Goal: Task Accomplishment & Management: Manage account settings

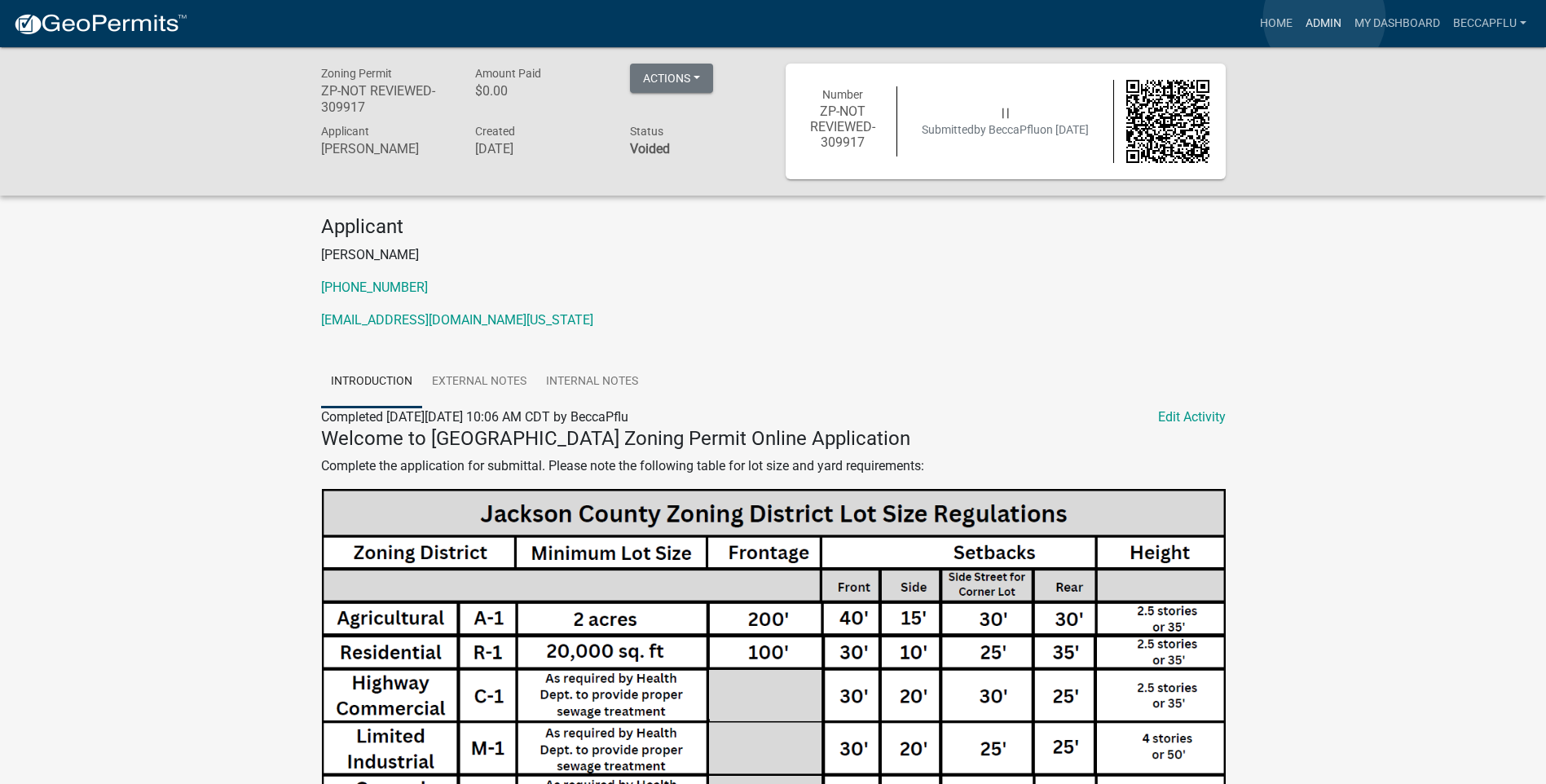
click at [1324, 18] on link "Admin" at bounding box center [1324, 24] width 49 height 31
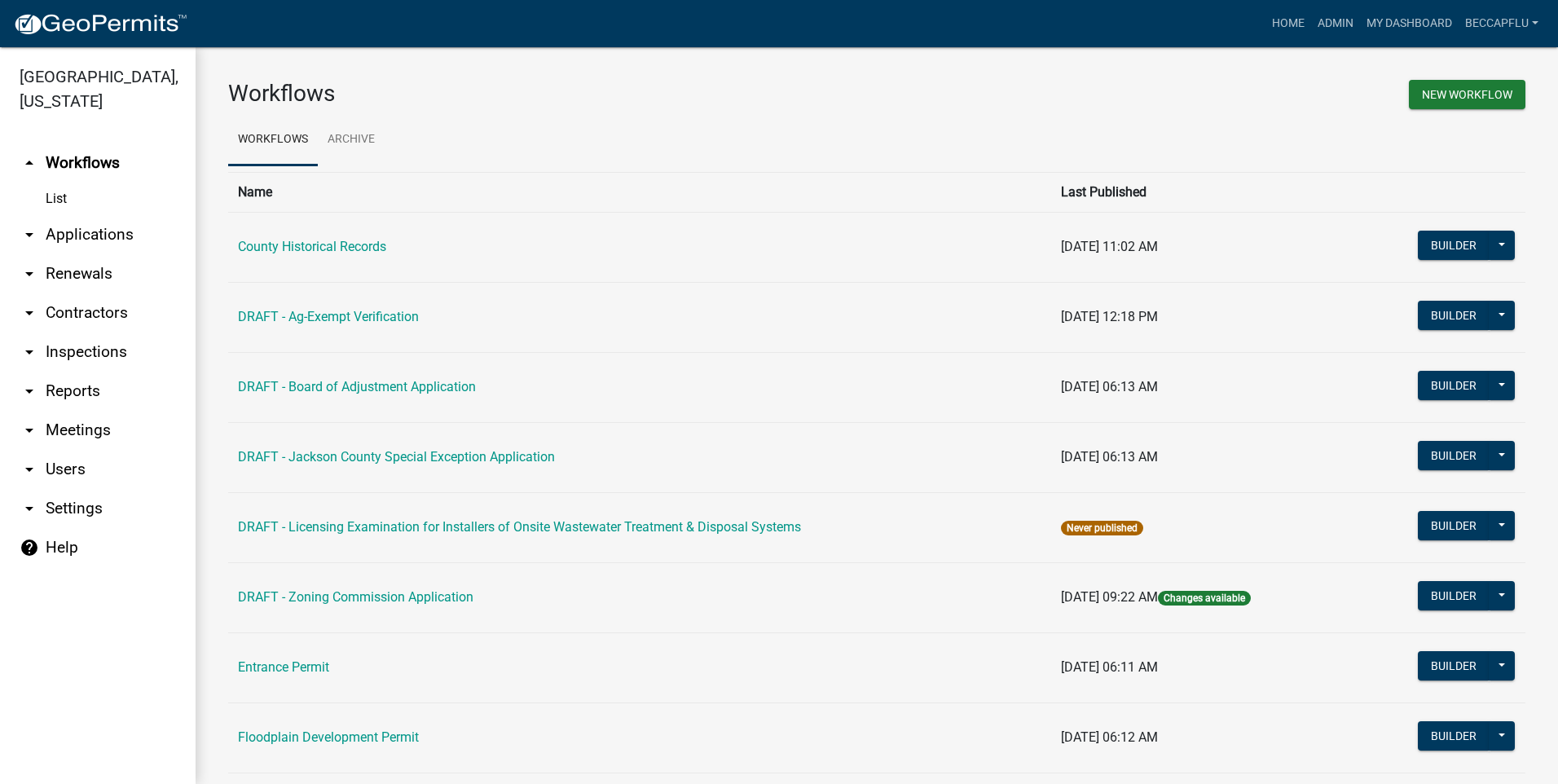
click at [84, 215] on link "arrow_drop_down Applications" at bounding box center [98, 235] width 196 height 39
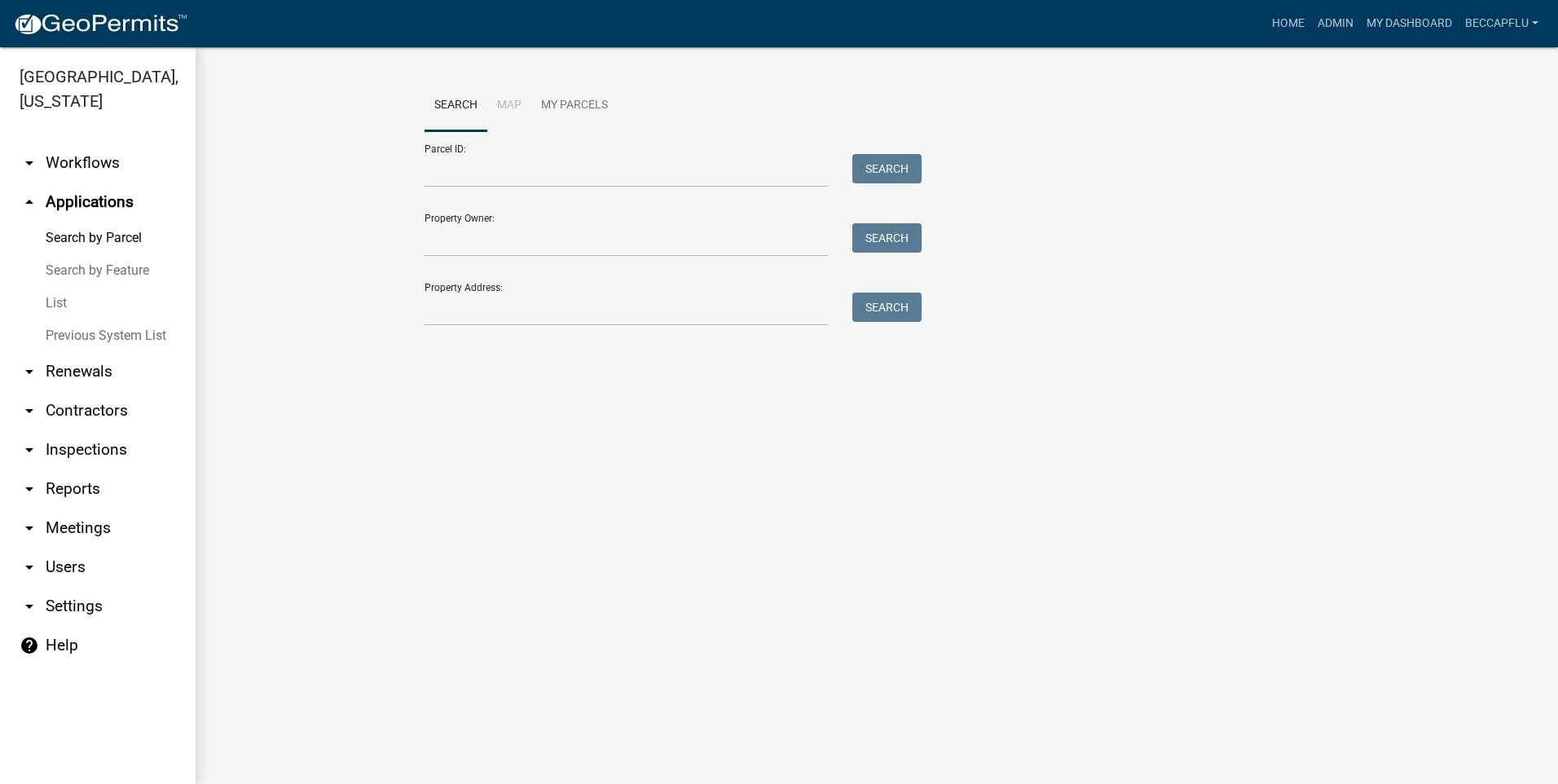
click at [56, 287] on link "List" at bounding box center [98, 303] width 196 height 32
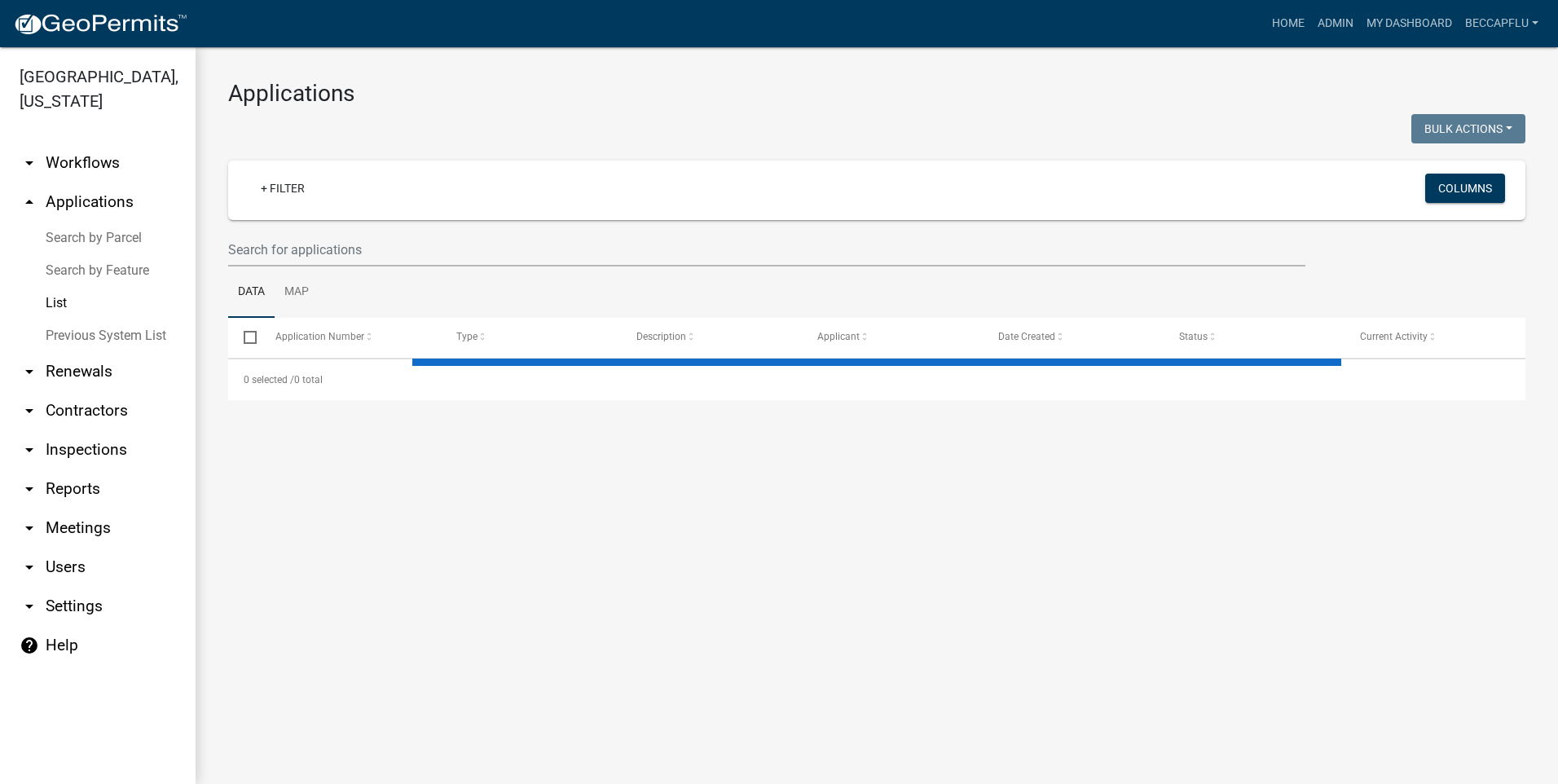
select select "3: 100"
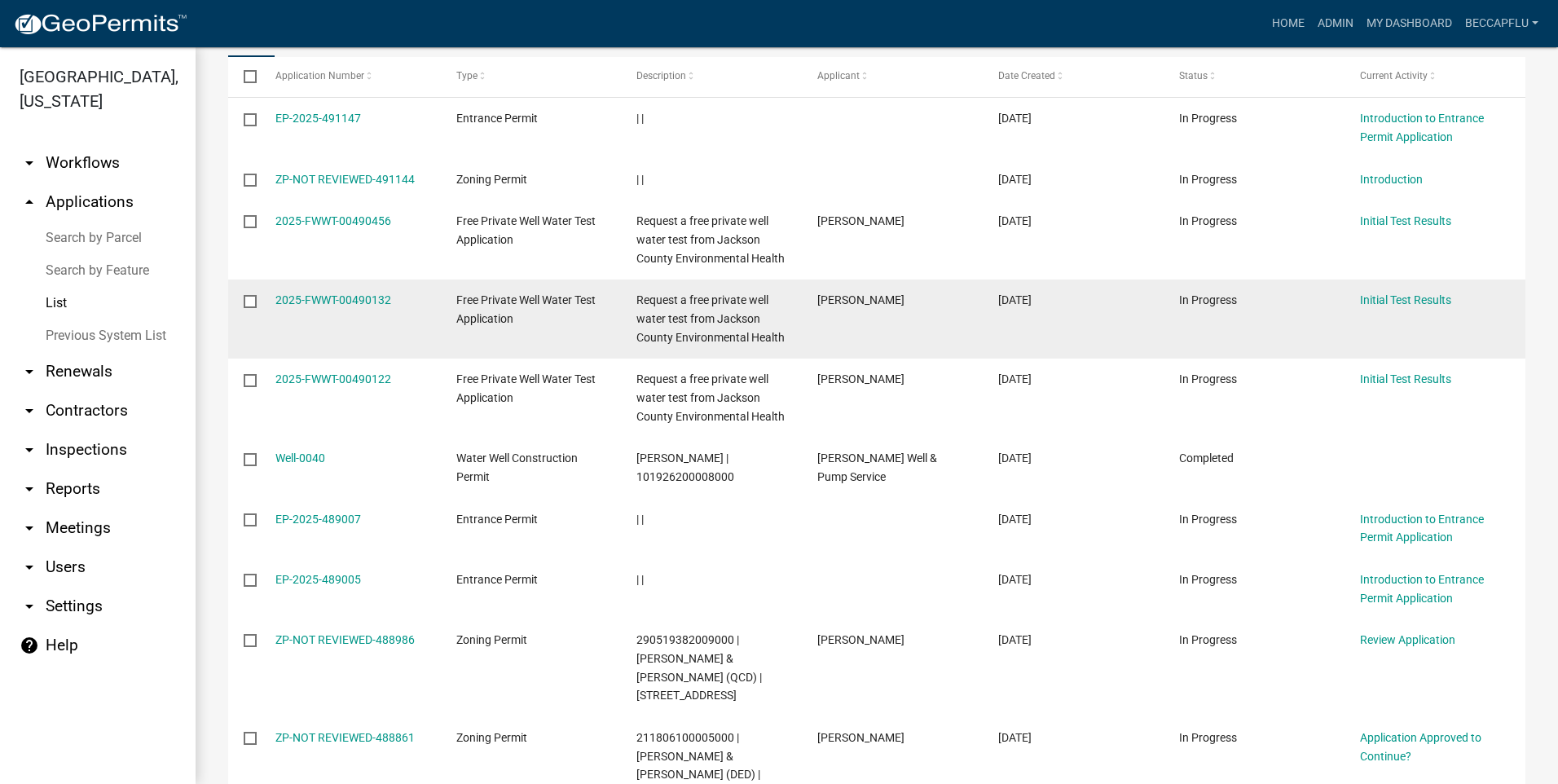
scroll to position [61, 0]
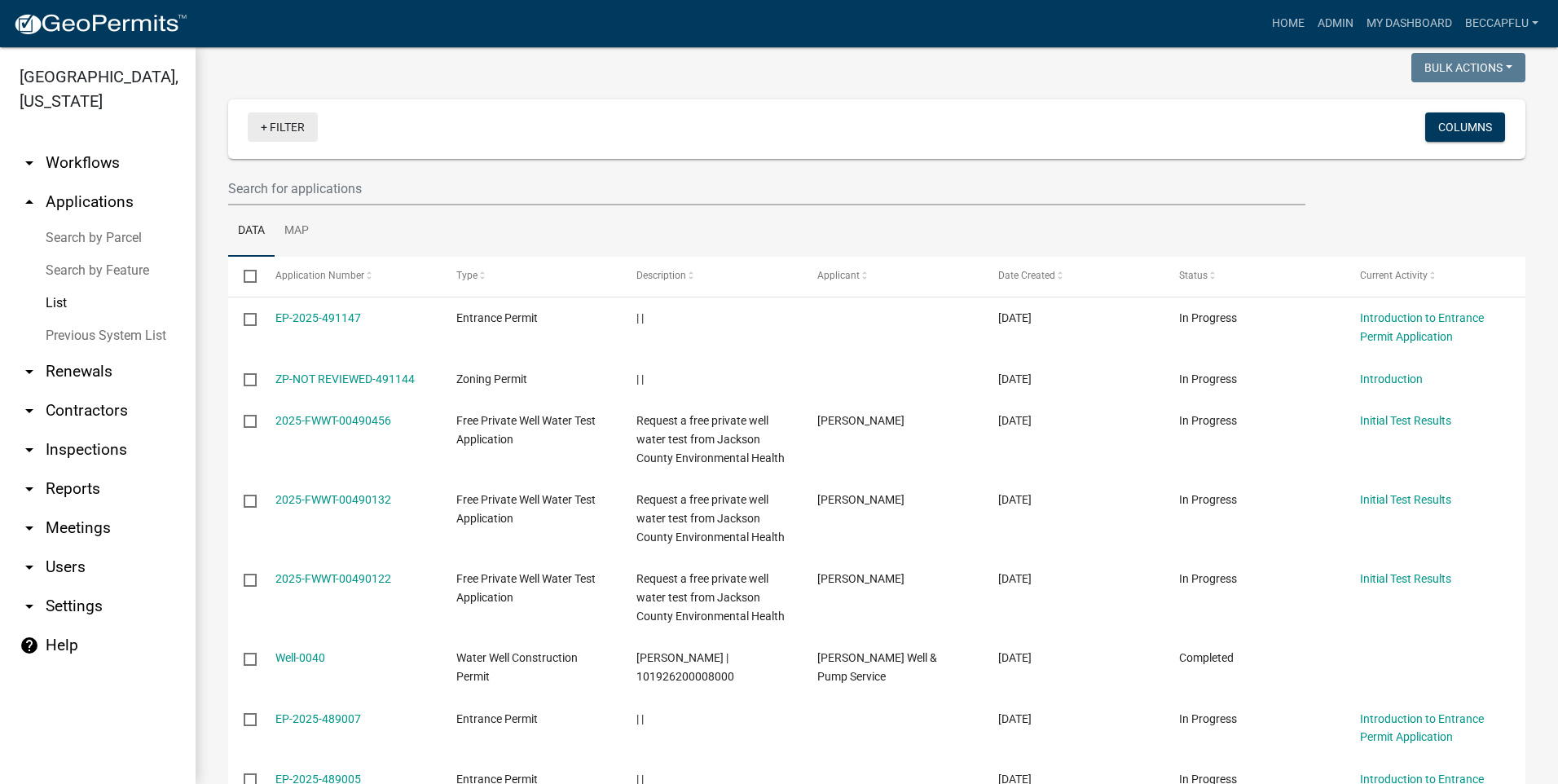
click at [286, 123] on link "+ Filter" at bounding box center [282, 127] width 70 height 30
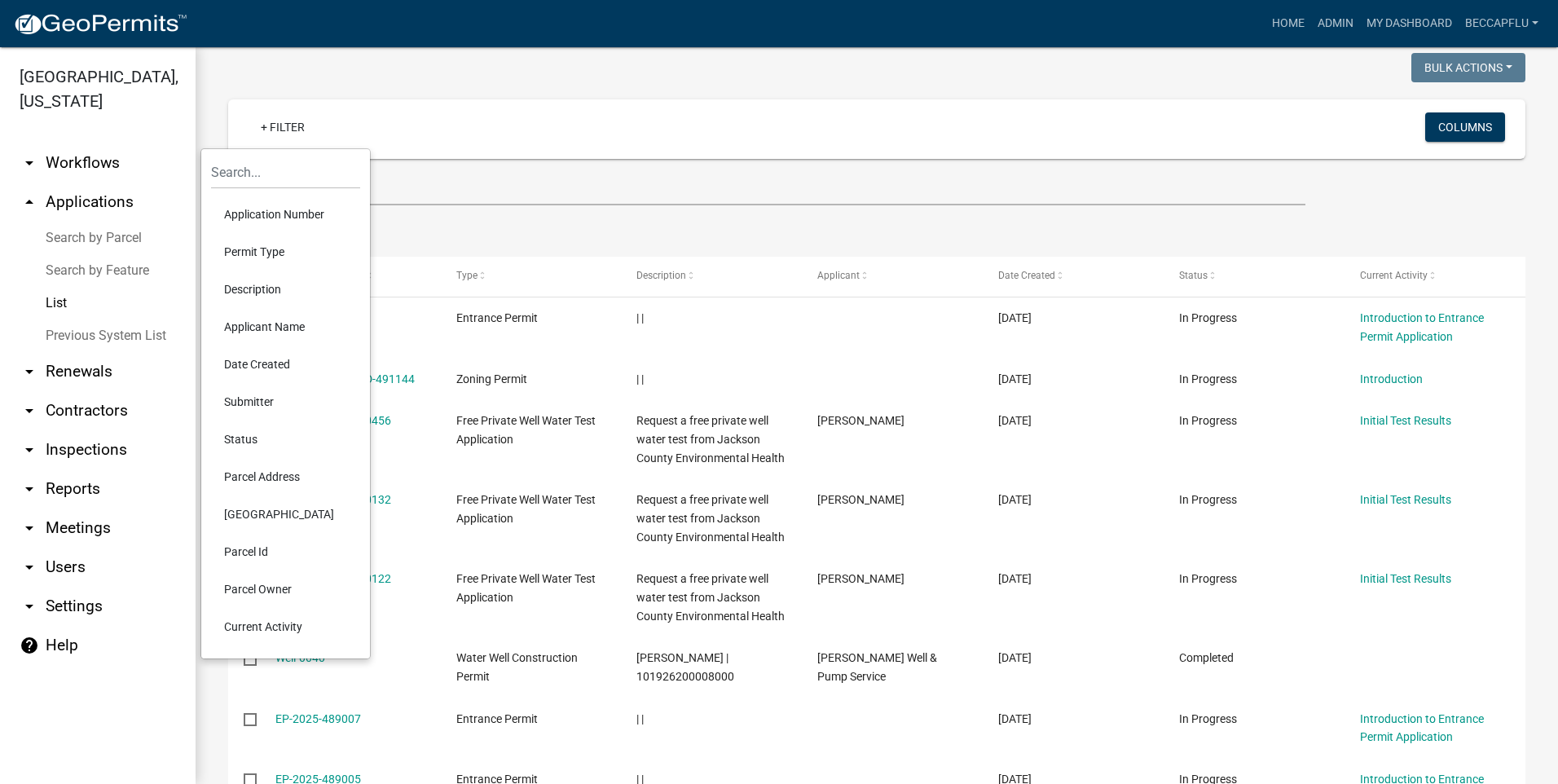
click at [254, 247] on li "Permit Type" at bounding box center [285, 252] width 149 height 37
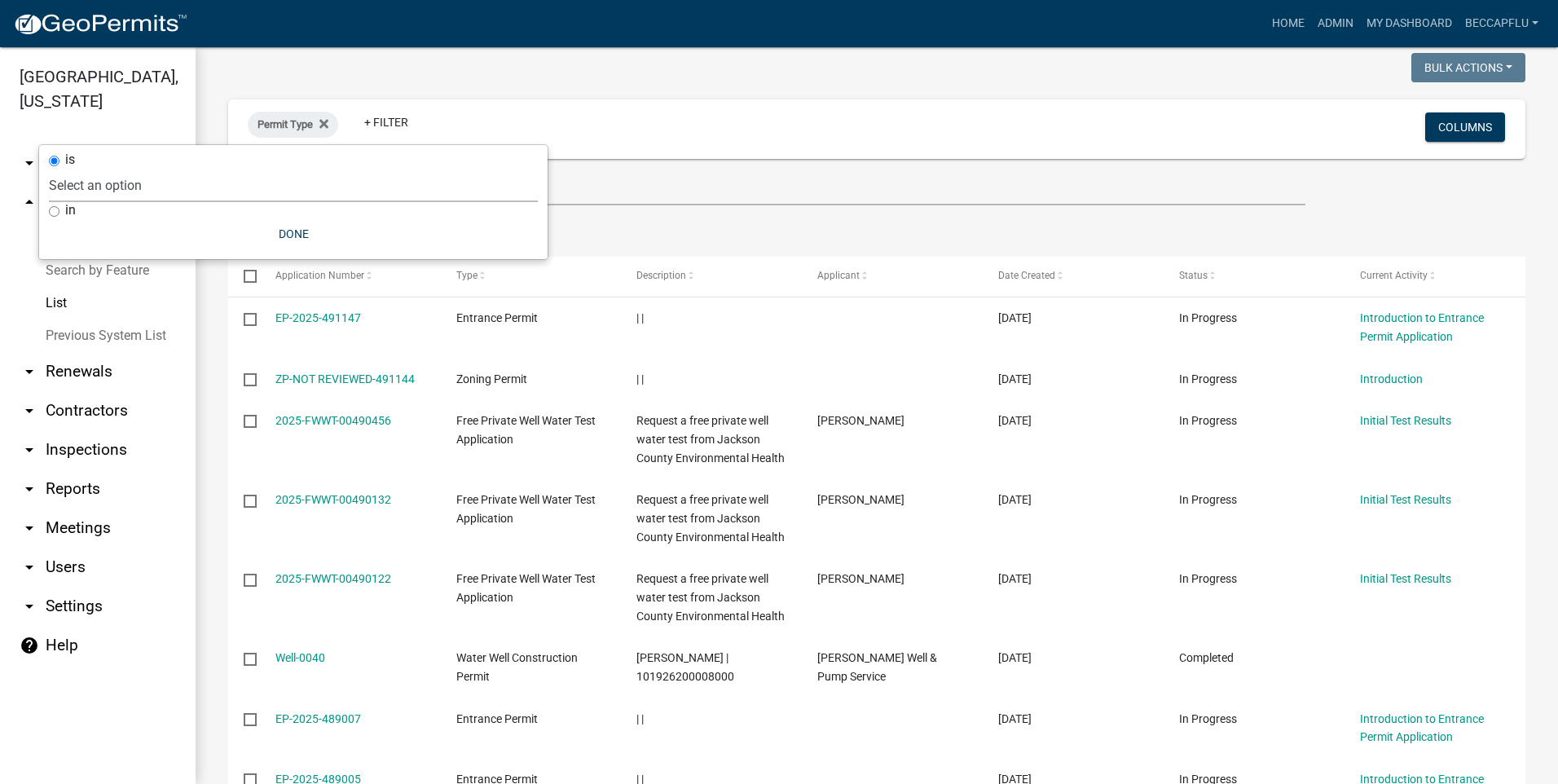
click at [93, 176] on select "Select an option County Historical Records DRAFT - Ag-Exempt Verification DRAFT…" at bounding box center [293, 185] width 489 height 33
select select "94af8675-8182-4df1-896b-73d3f368e8d1"
click at [88, 168] on select "Select an option County Historical Records DRAFT - Ag-Exempt Verification DRAFT…" at bounding box center [293, 185] width 489 height 33
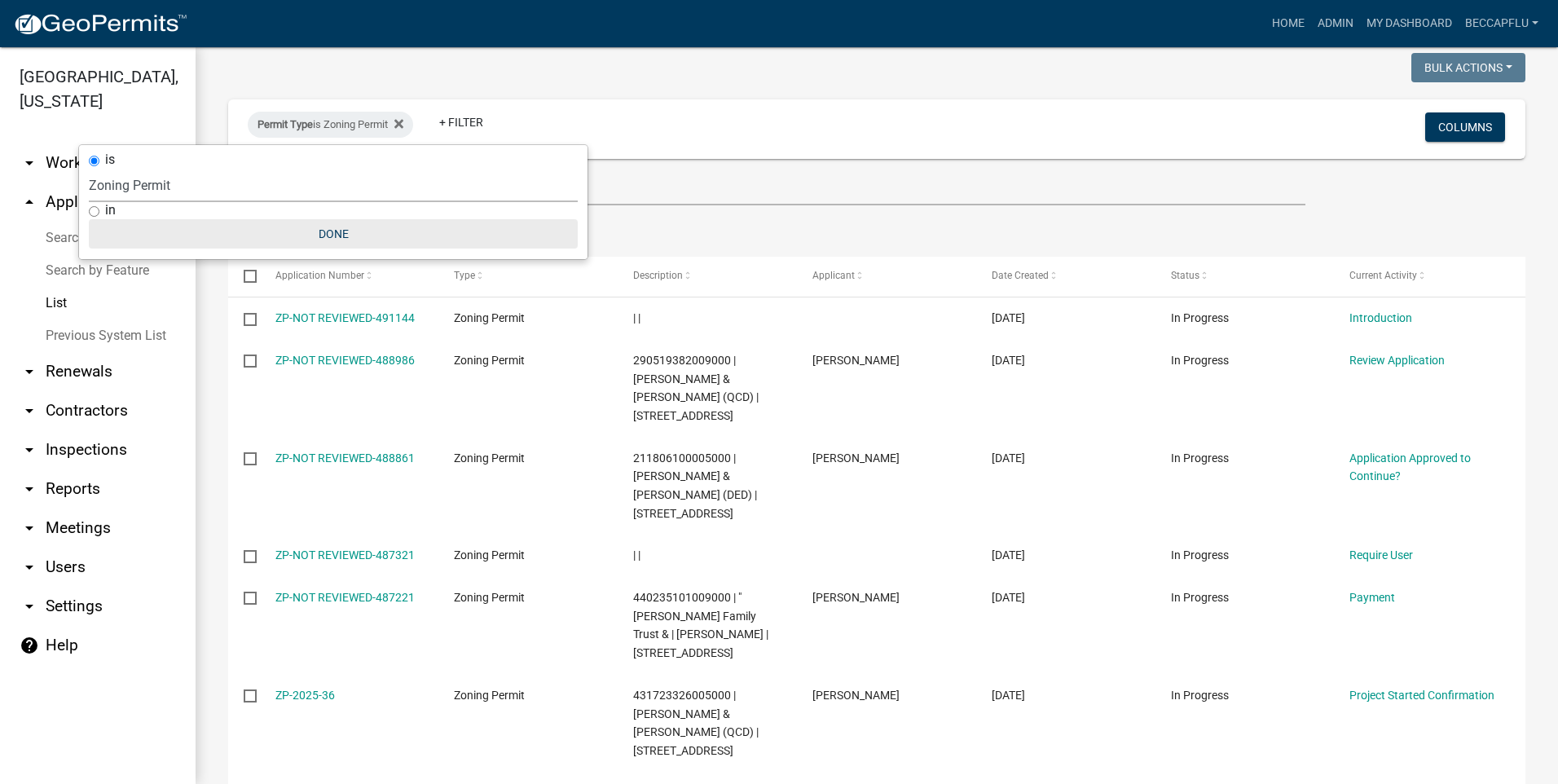
click at [327, 224] on button "Done" at bounding box center [333, 234] width 489 height 30
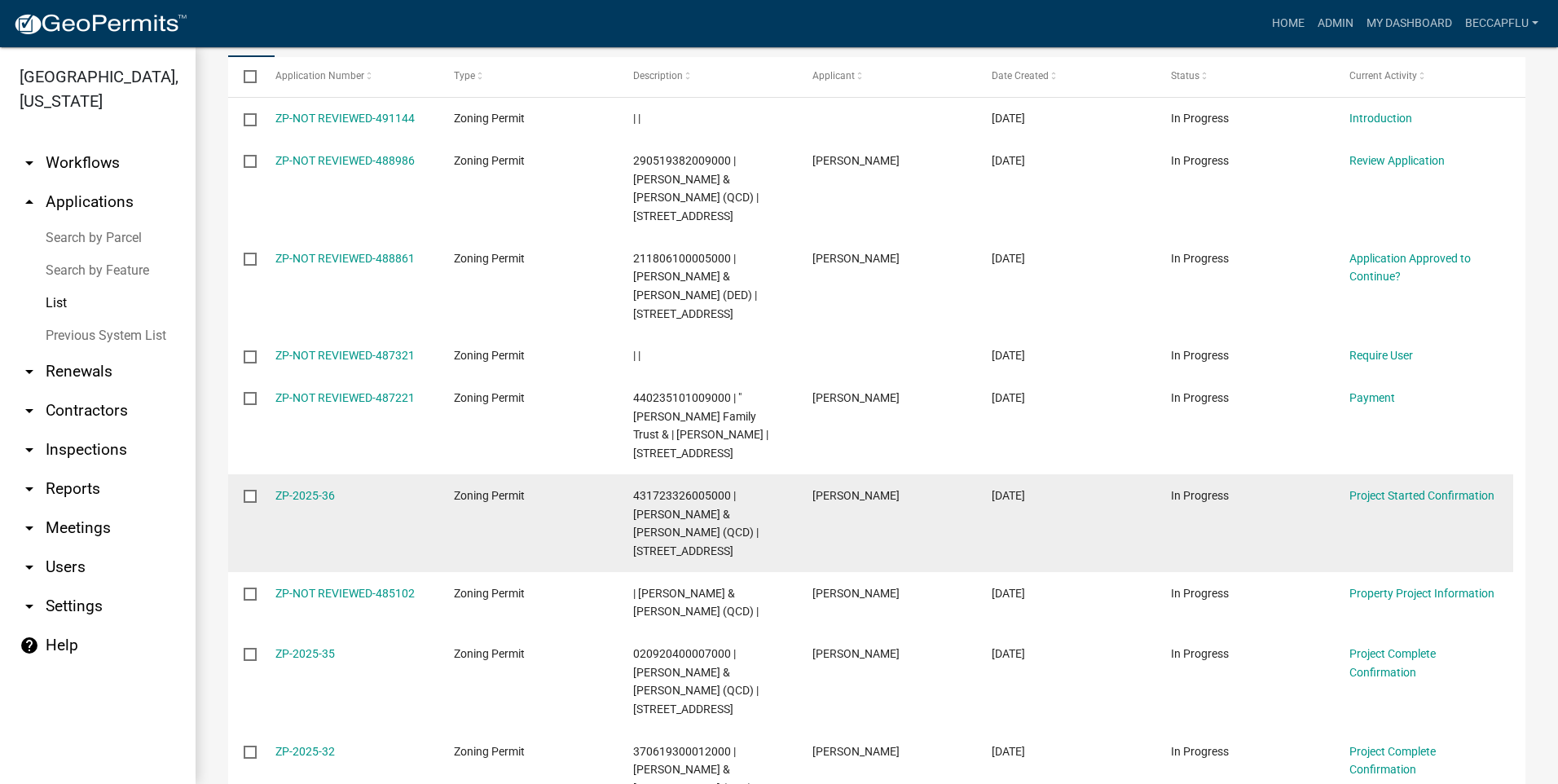
scroll to position [305, 0]
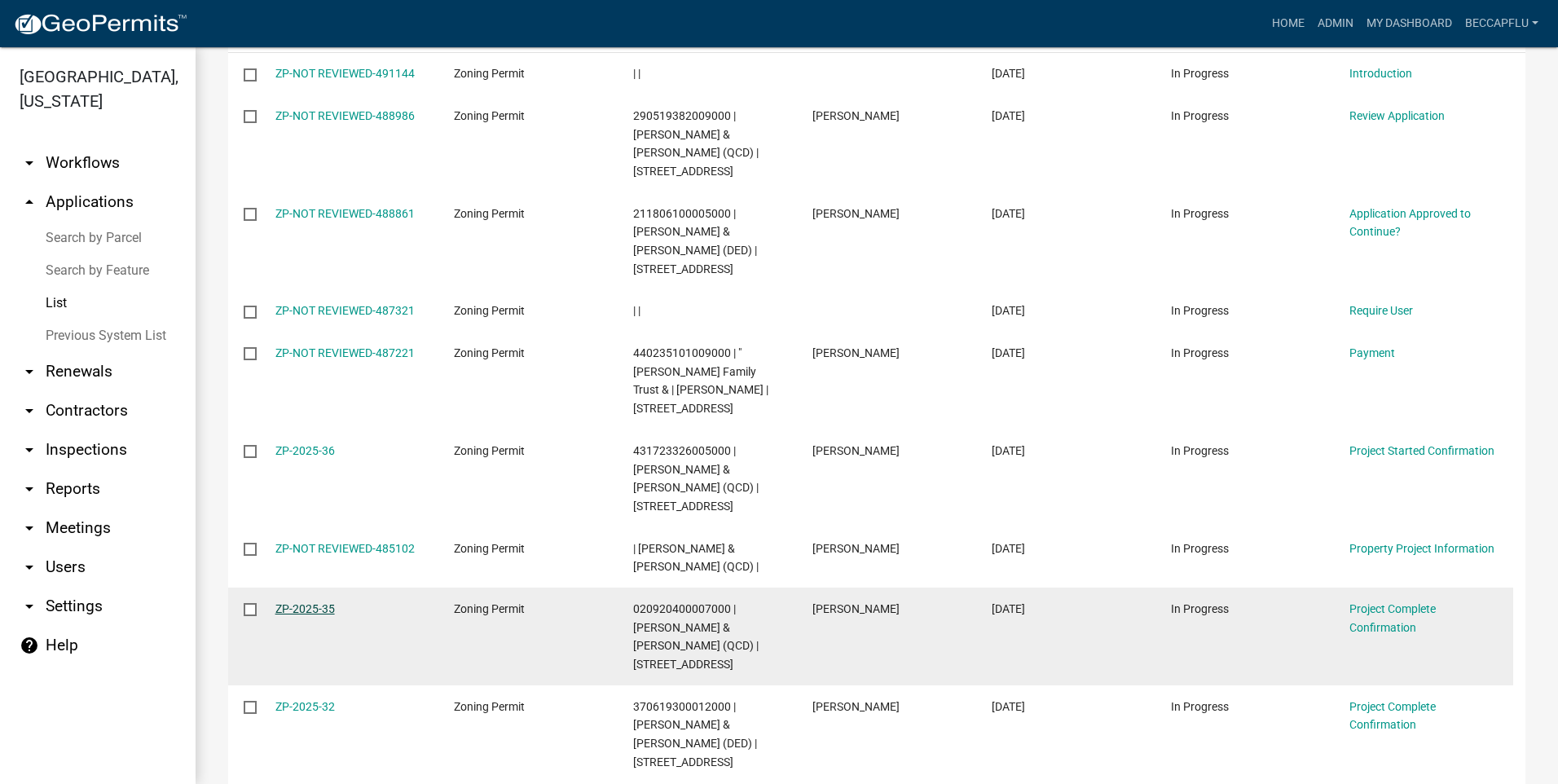
click at [320, 602] on link "ZP-2025-35" at bounding box center [305, 608] width 60 height 13
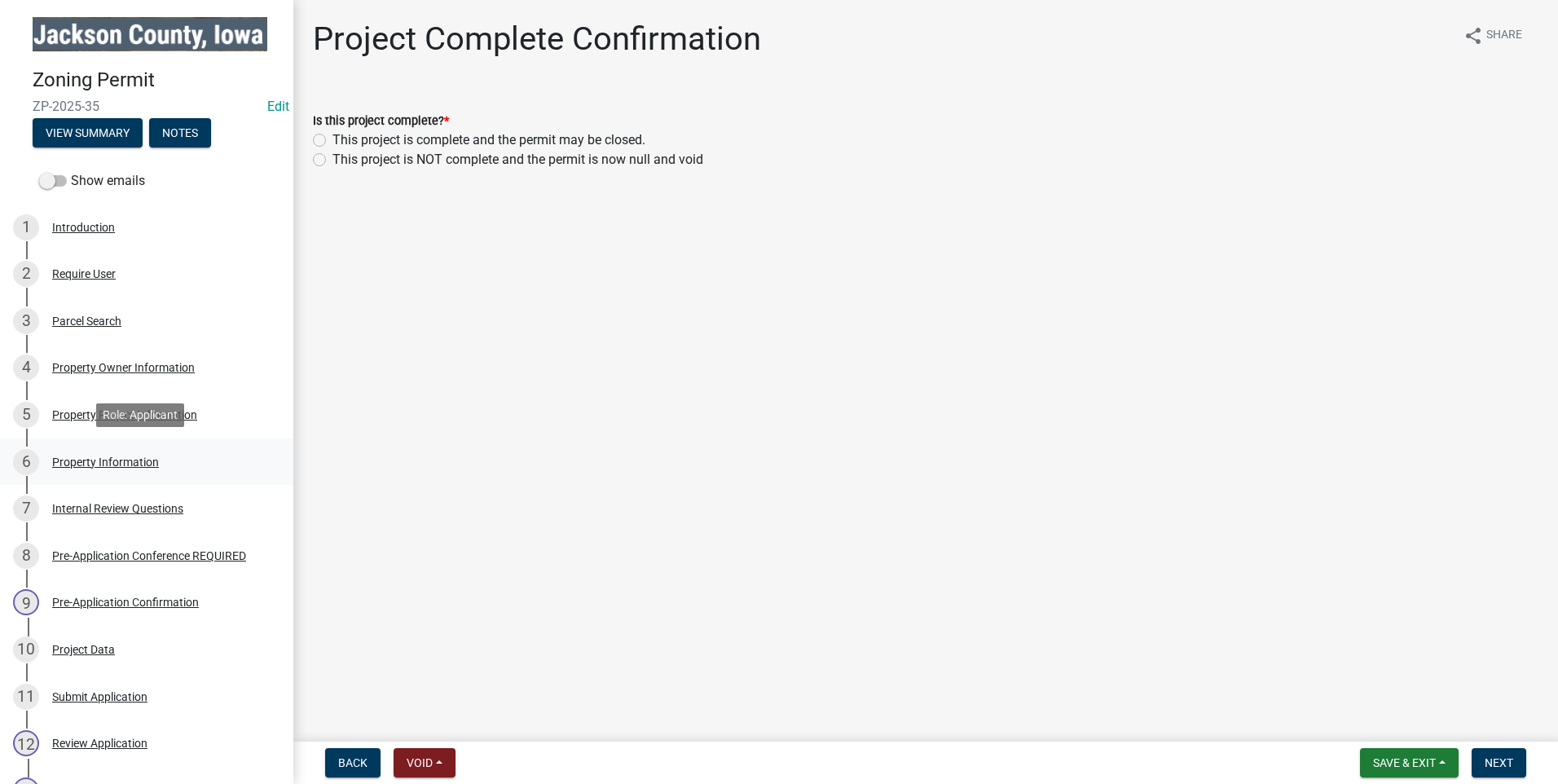
click at [124, 457] on div "Property Information" at bounding box center [105, 462] width 107 height 11
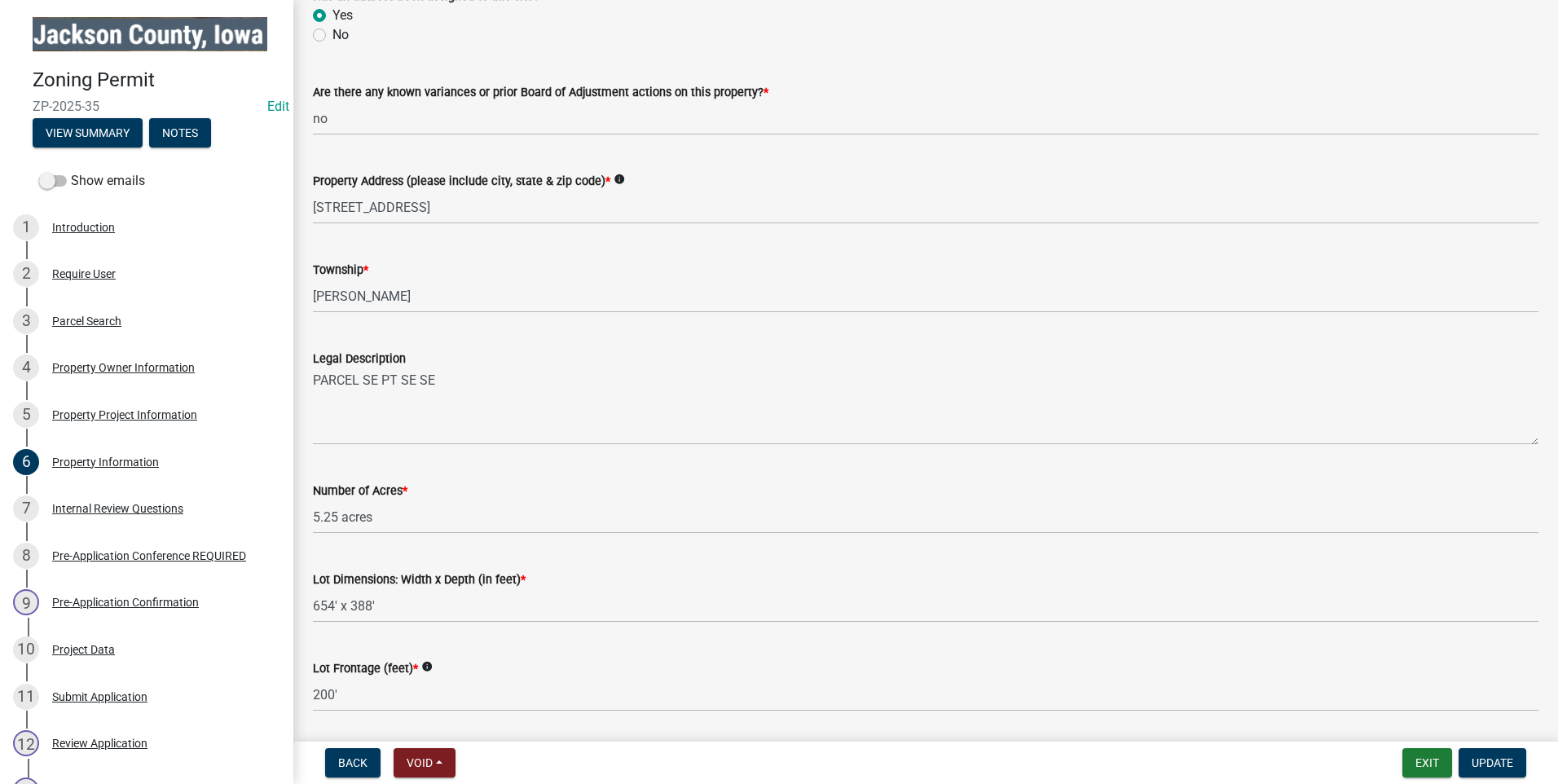
scroll to position [266, 0]
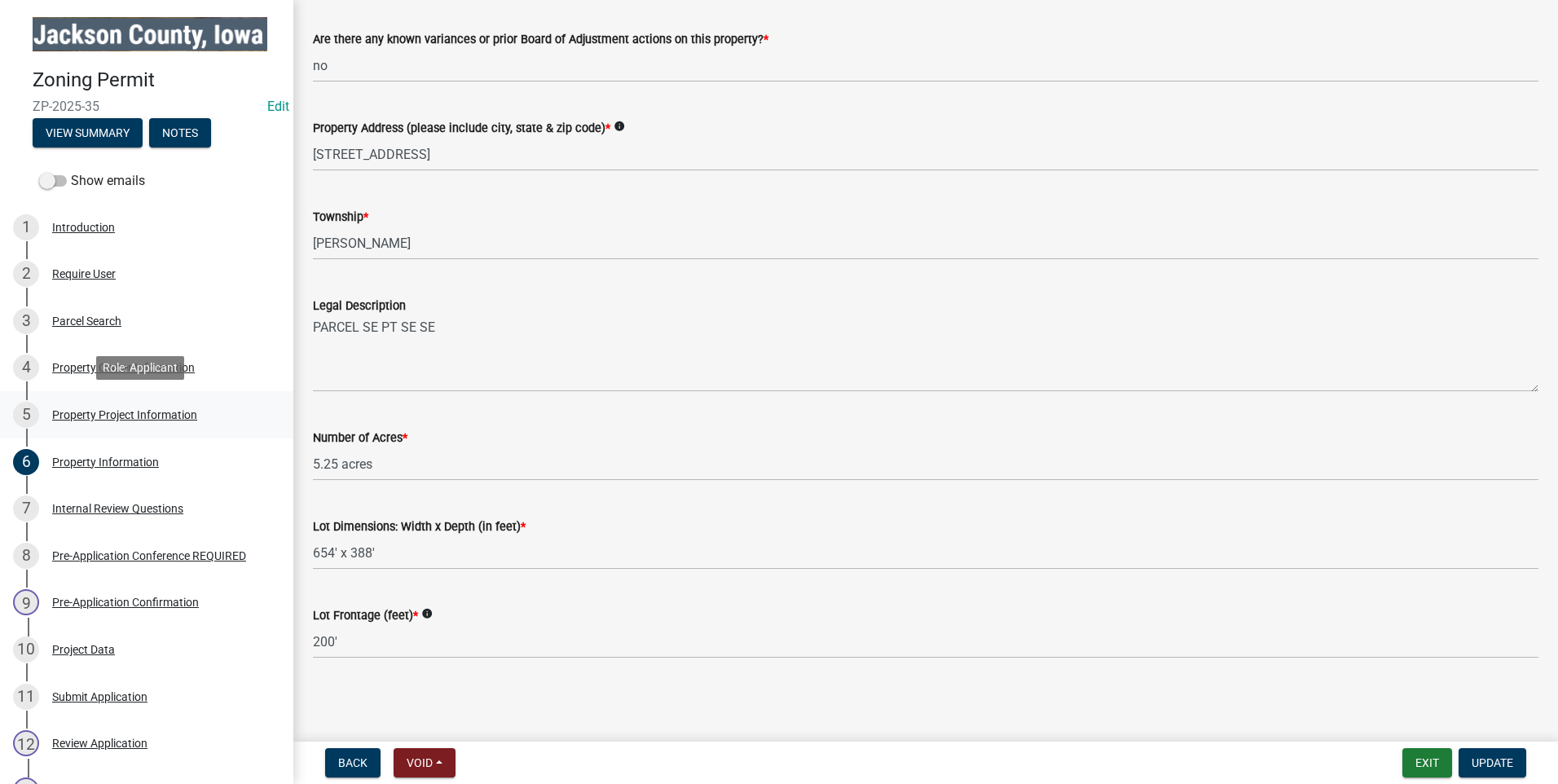
click at [141, 409] on div "Property Project Information" at bounding box center [124, 414] width 145 height 11
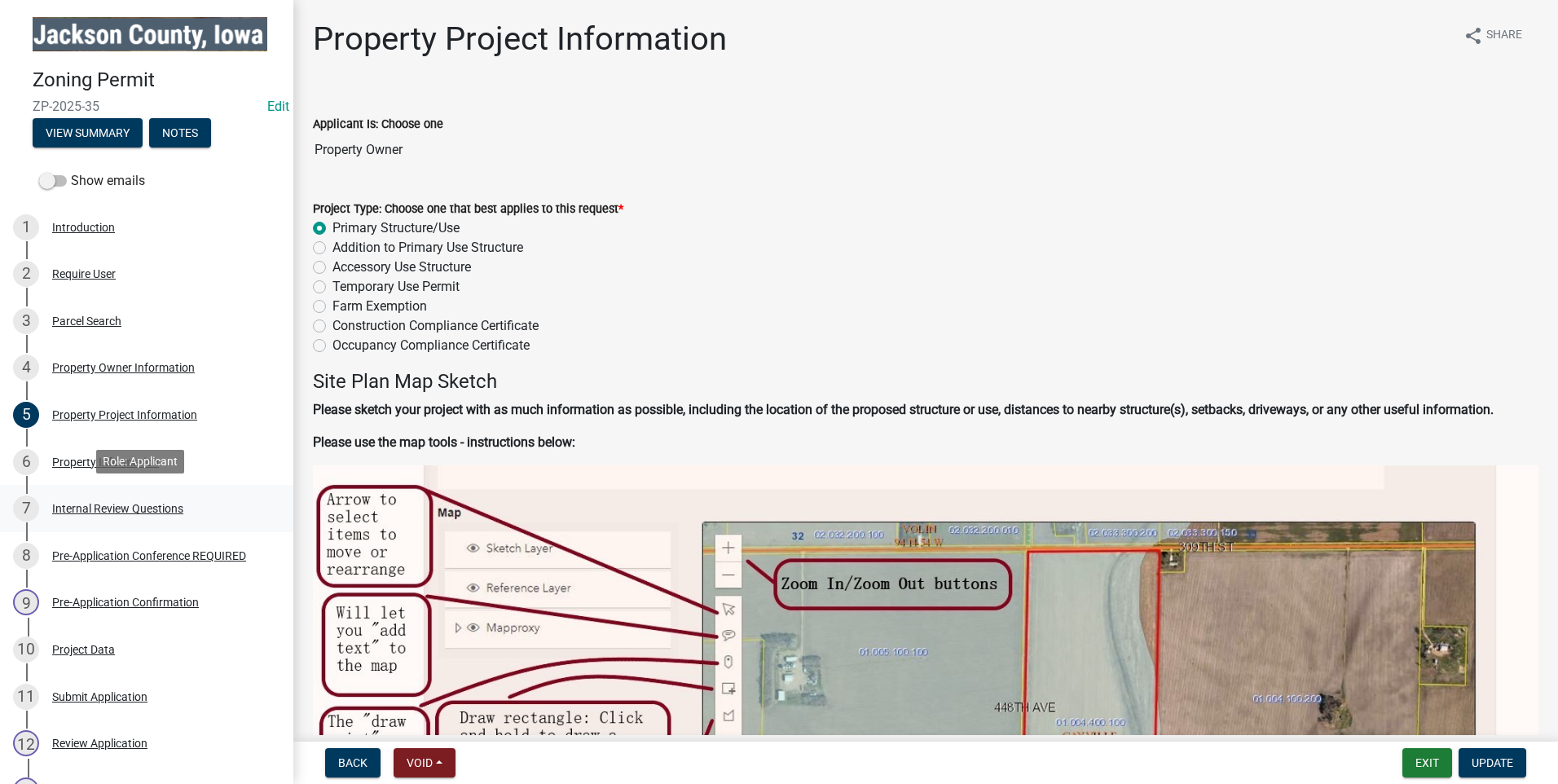
click at [100, 504] on div "Internal Review Questions" at bounding box center [117, 508] width 131 height 11
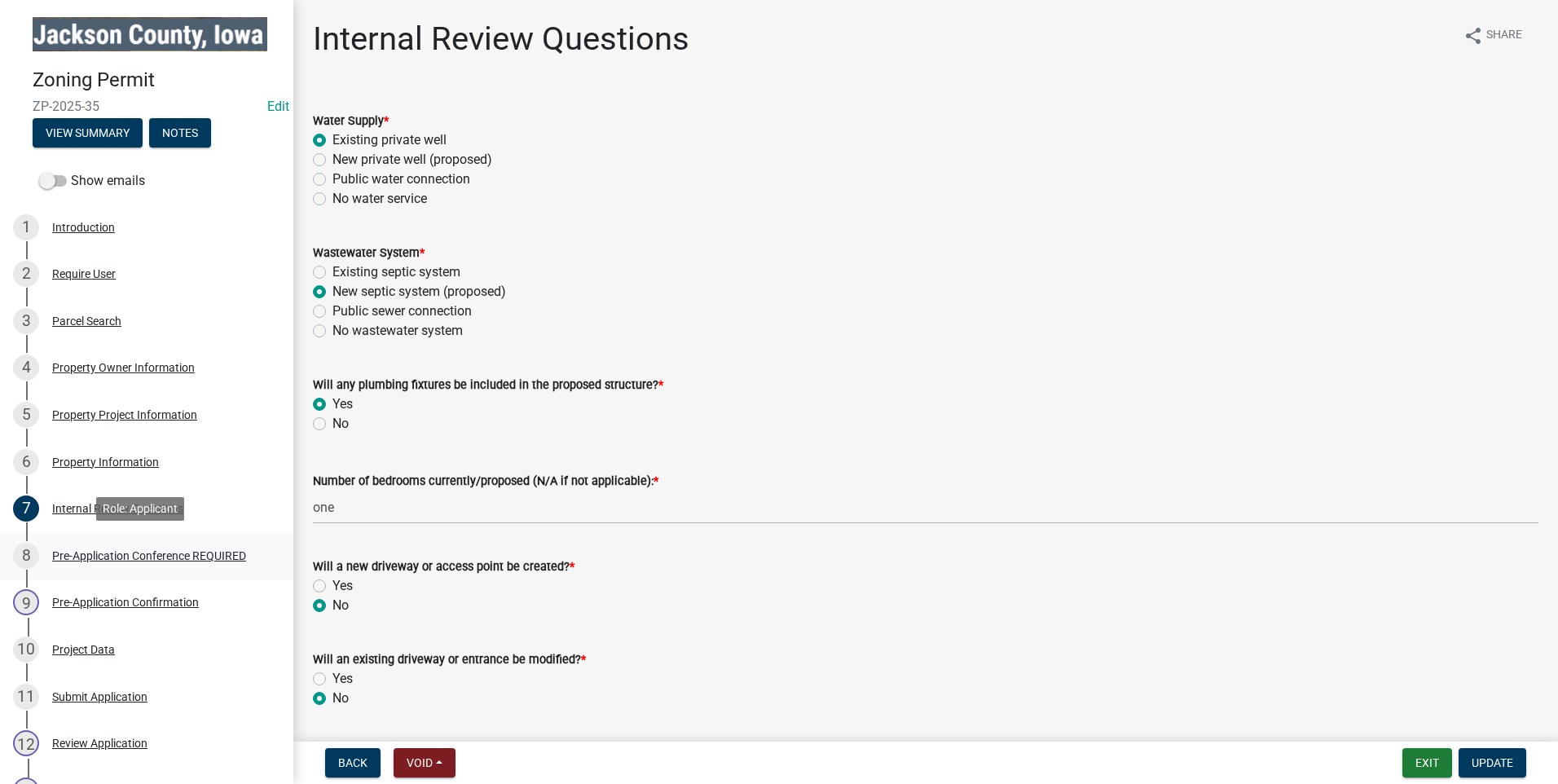
click at [119, 555] on div "Pre-Application Conference REQUIRED" at bounding box center [149, 555] width 194 height 11
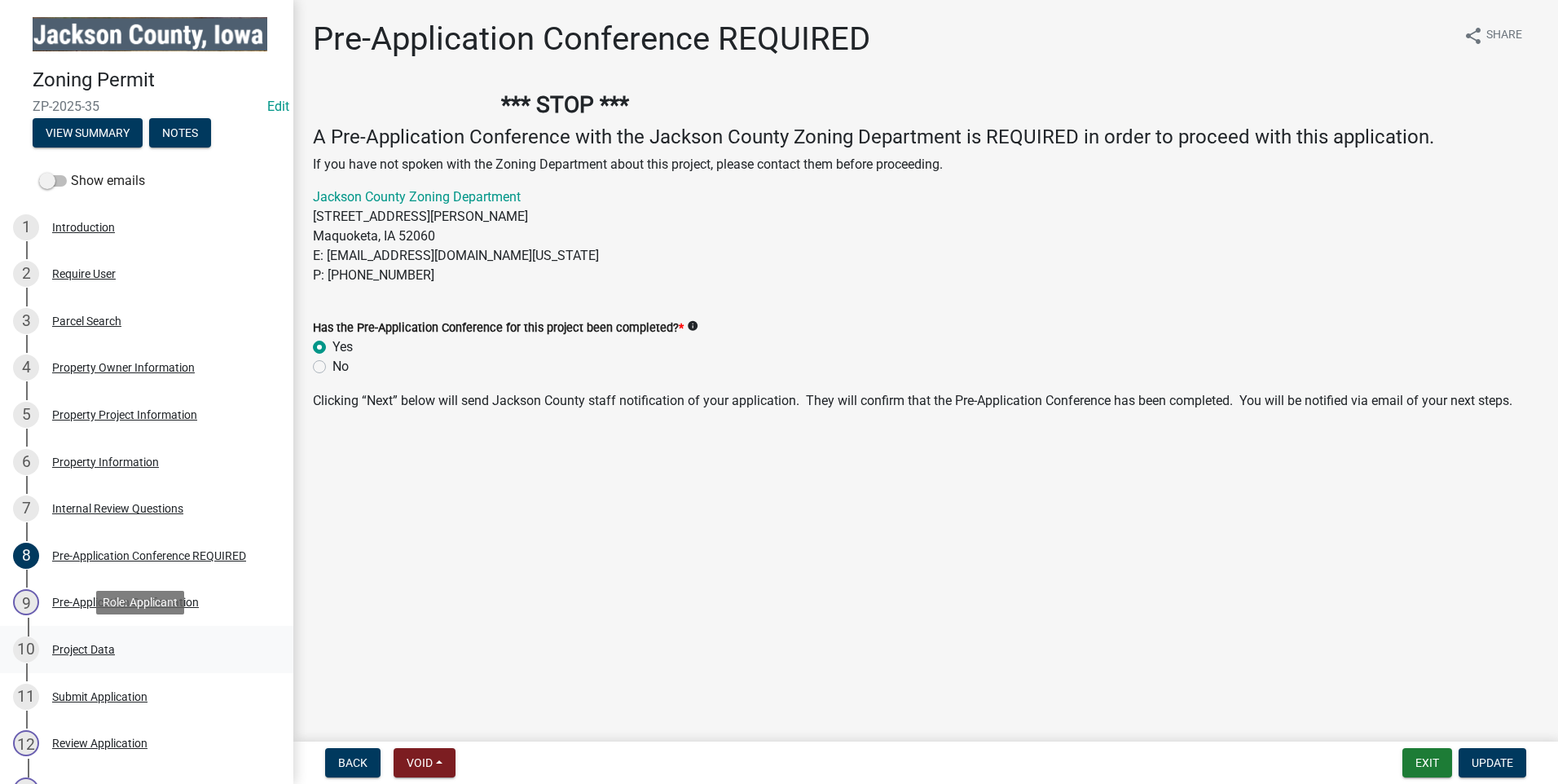
click at [86, 644] on div "Project Data" at bounding box center [83, 649] width 63 height 11
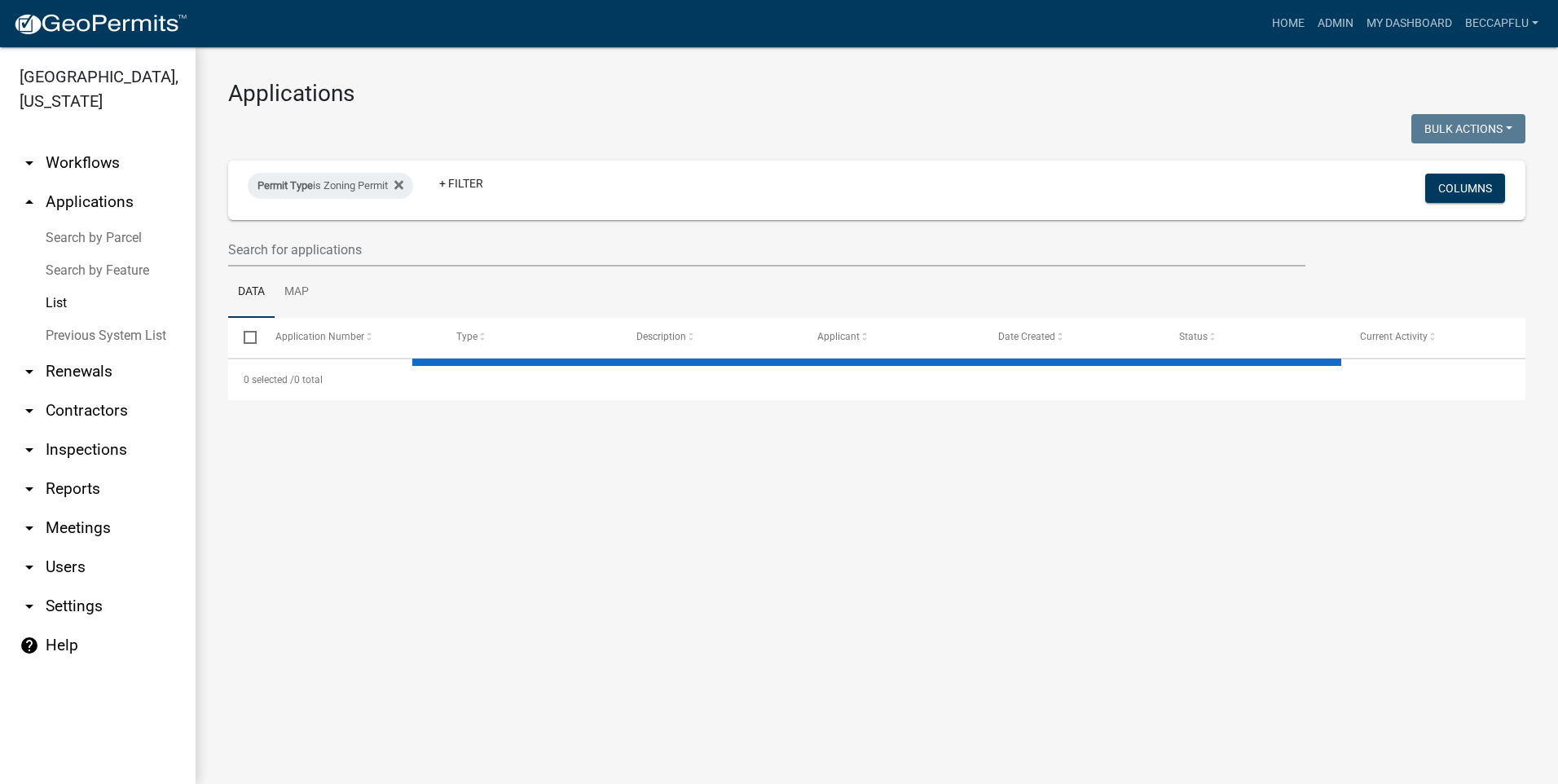
select select "3: 100"
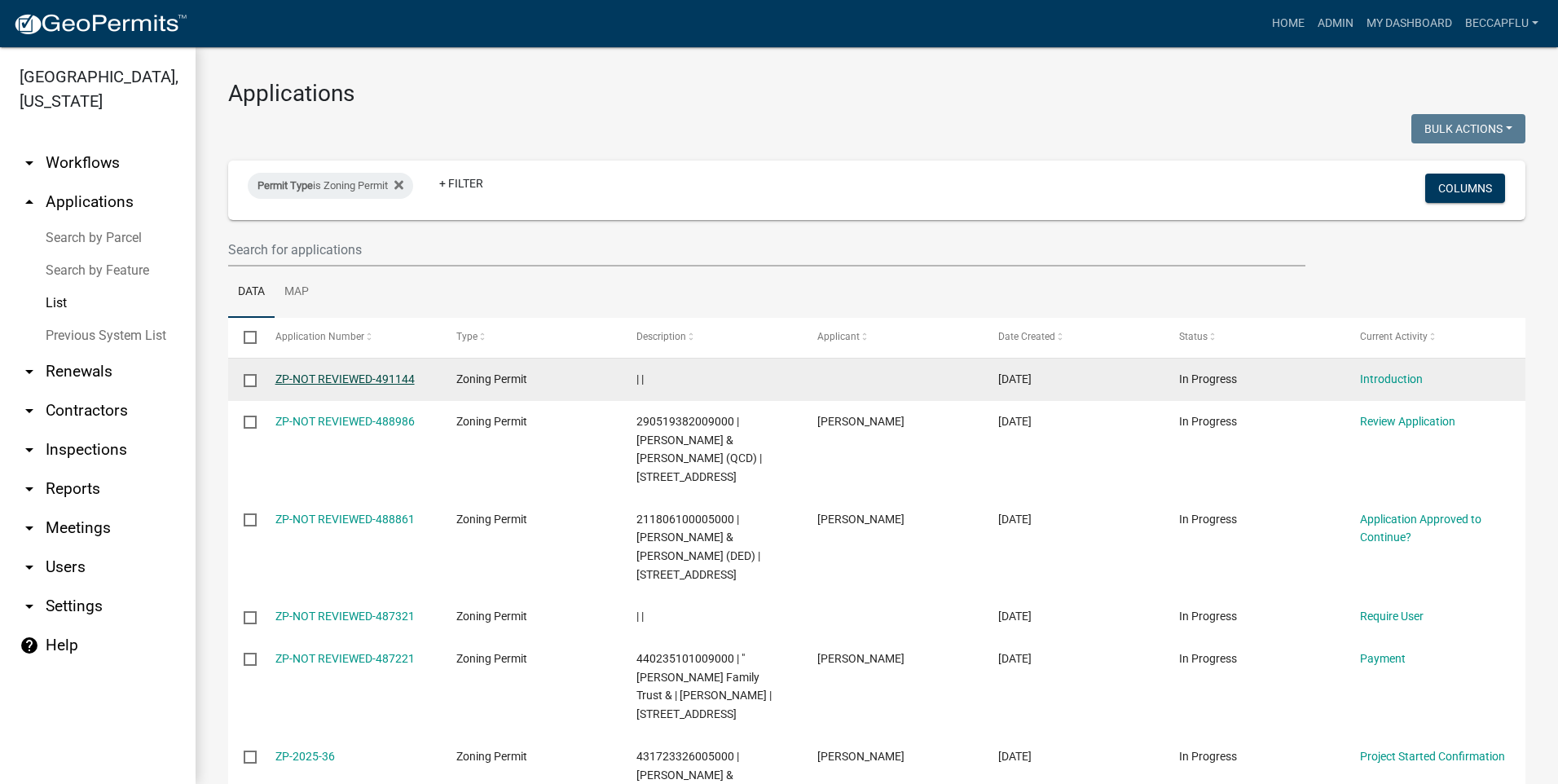
click at [367, 378] on link "ZP-NOT REVIEWED-491144" at bounding box center [345, 378] width 139 height 13
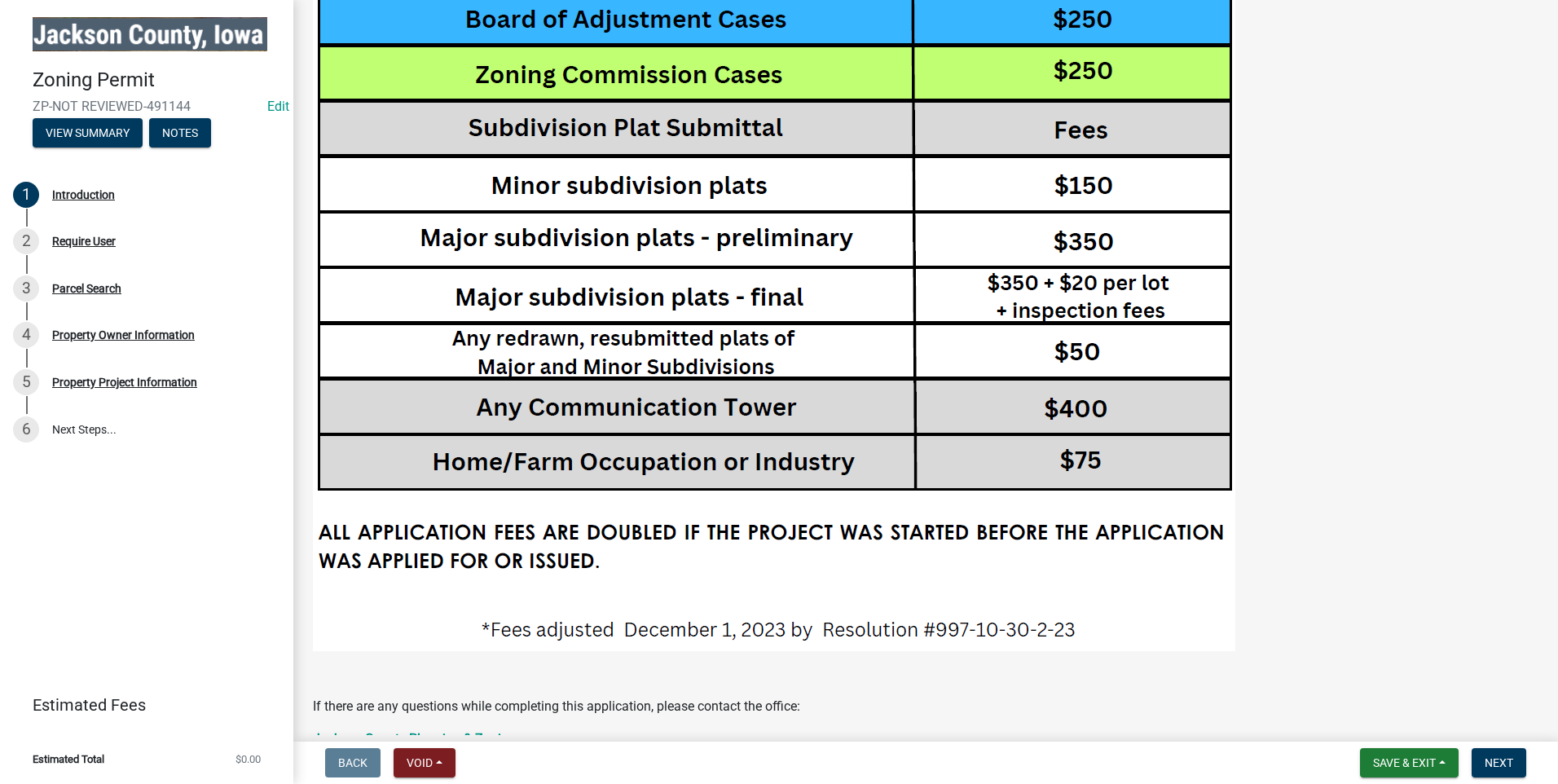
scroll to position [3365, 0]
